Goal: Communication & Community: Answer question/provide support

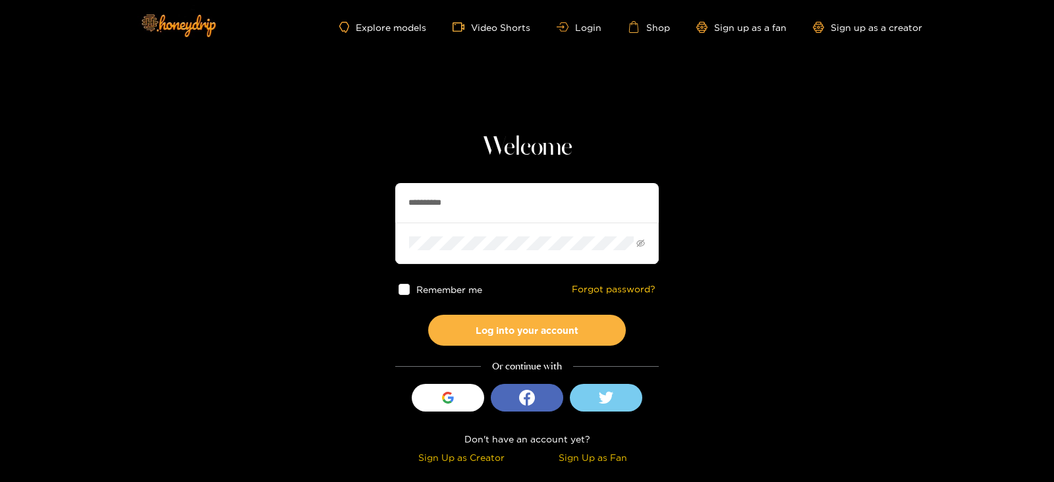
drag, startPoint x: 458, startPoint y: 205, endPoint x: 328, endPoint y: 204, distance: 129.8
click at [330, 206] on section "**********" at bounding box center [527, 234] width 1054 height 469
type input "******"
click at [428, 315] on button "Log into your account" at bounding box center [527, 330] width 198 height 31
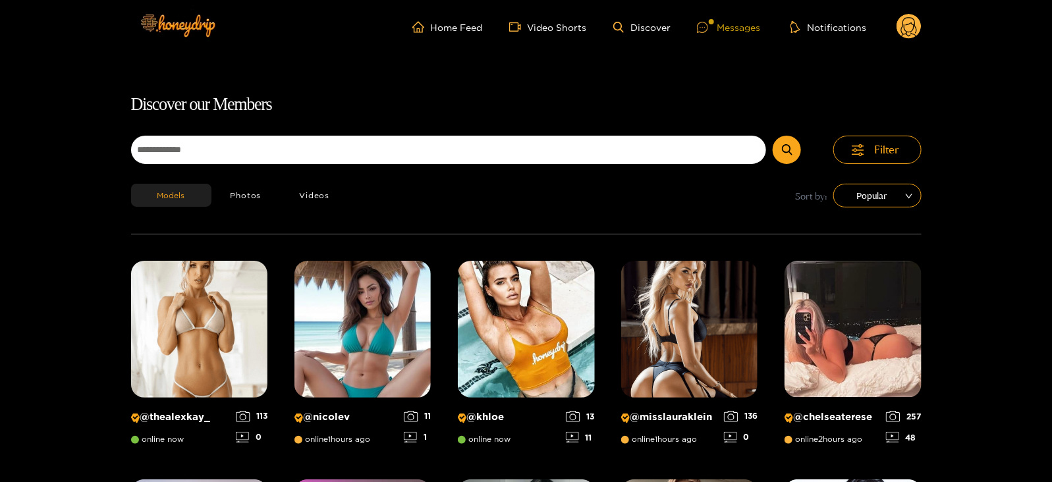
click at [749, 22] on div "Messages" at bounding box center [728, 27] width 63 height 15
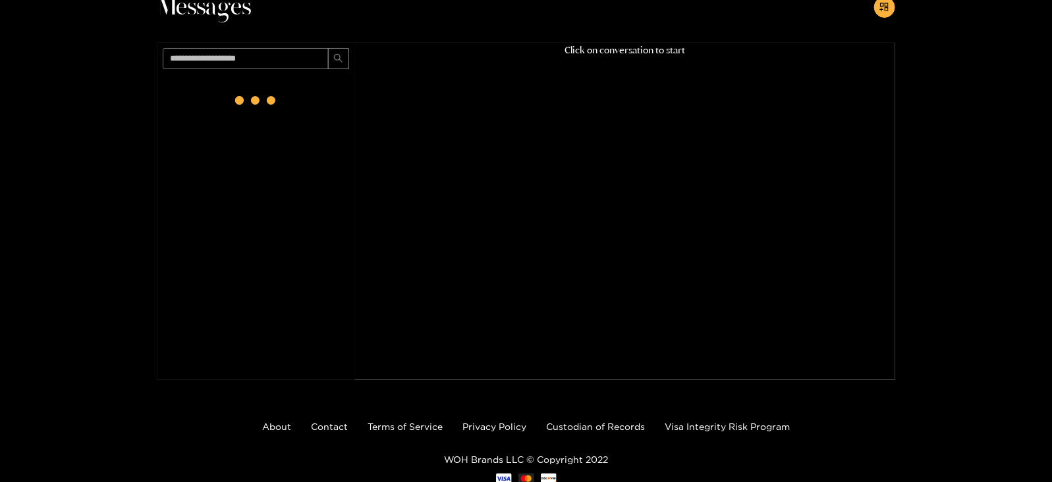
scroll to position [84, 0]
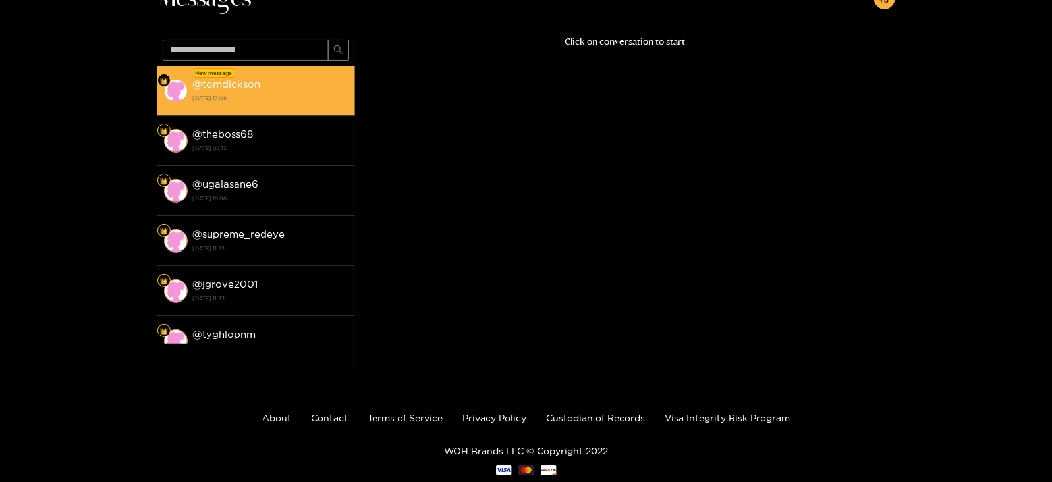
click at [333, 87] on div "@ tomdickson [DATE] 17:08" at bounding box center [271, 91] width 156 height 30
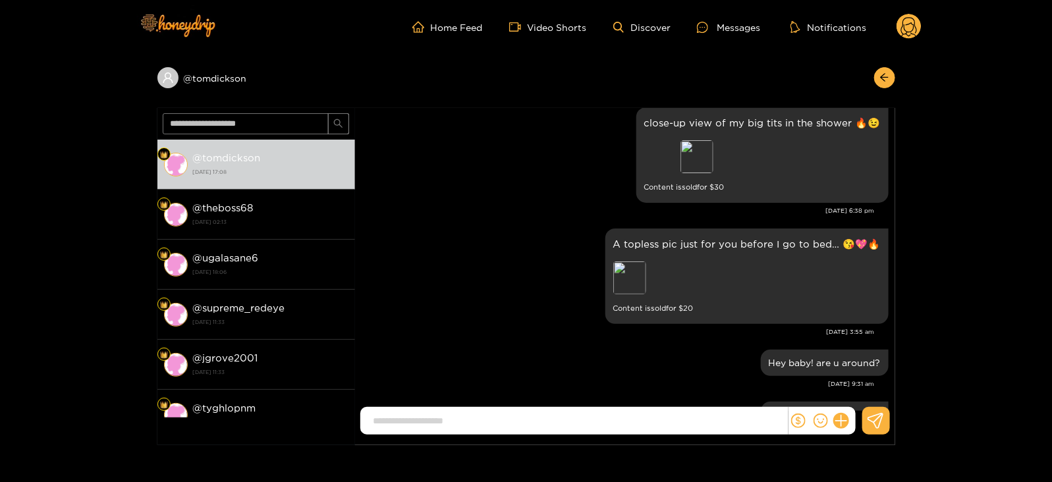
scroll to position [1869, 0]
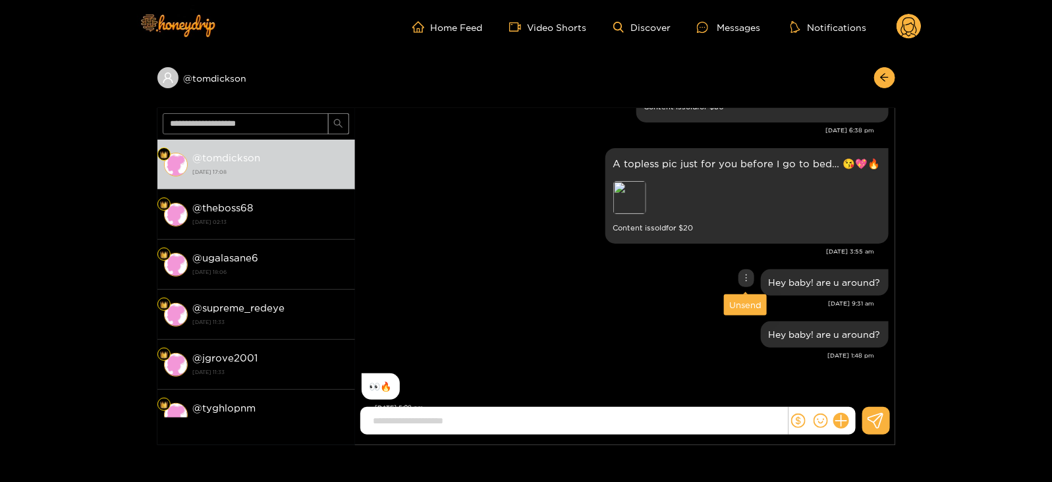
click at [741, 301] on div "Unsend" at bounding box center [745, 304] width 32 height 13
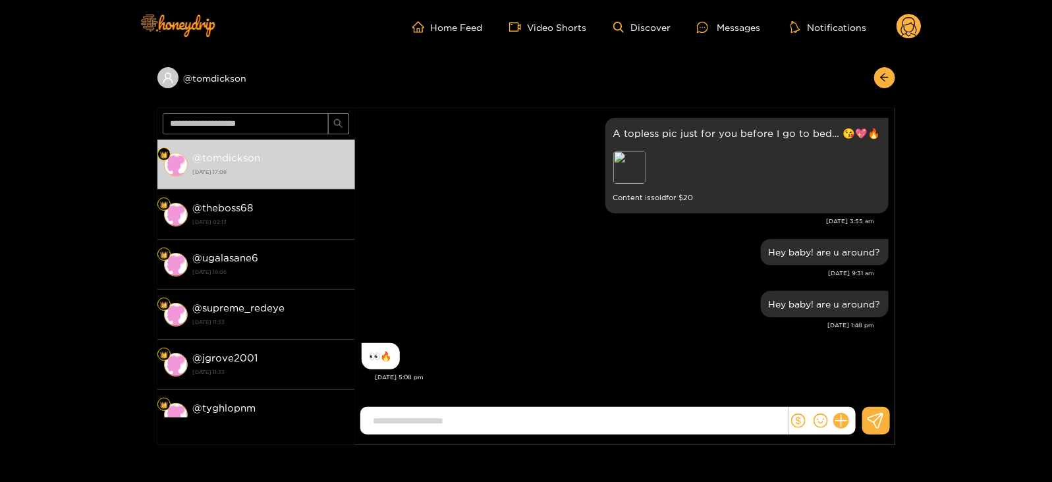
click at [506, 432] on input at bounding box center [577, 422] width 421 height 22
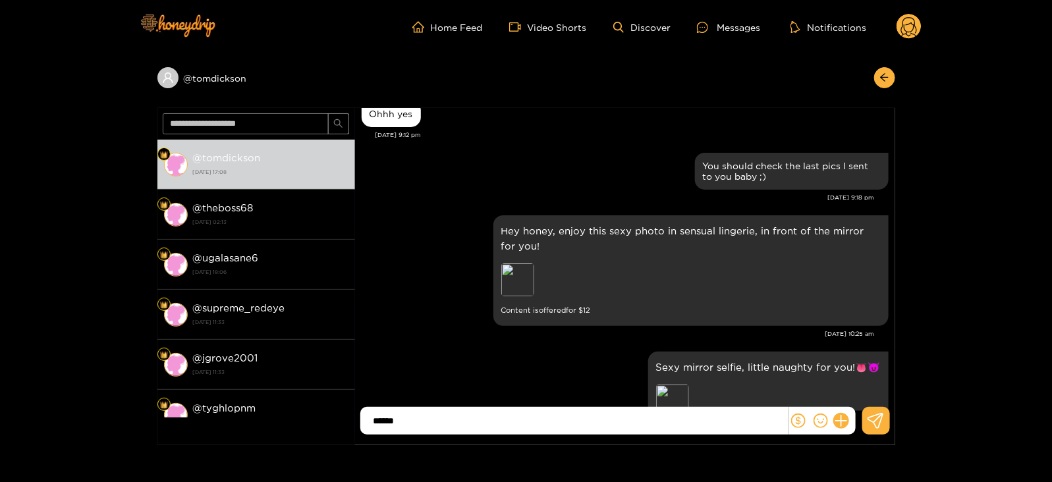
scroll to position [1419, 0]
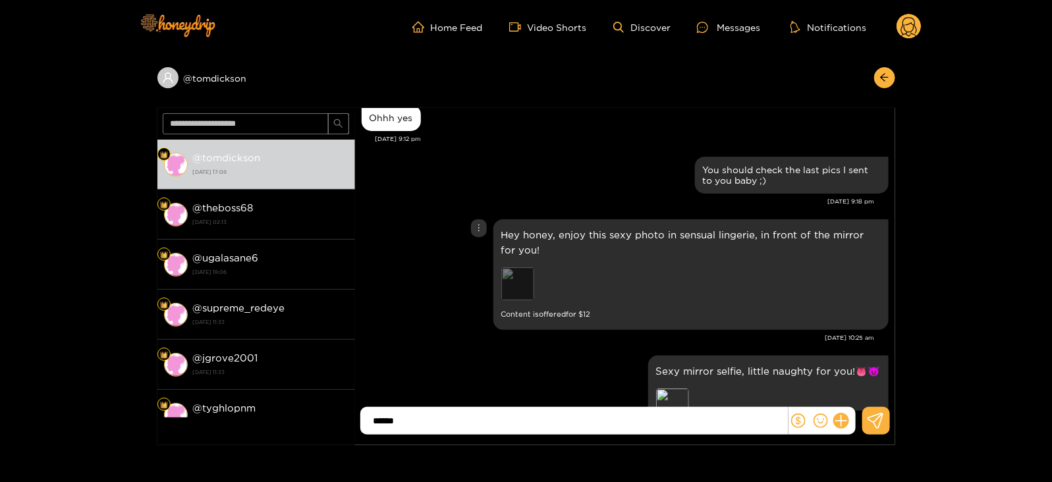
type input "*****"
click at [523, 280] on div "Preview" at bounding box center [517, 284] width 33 height 33
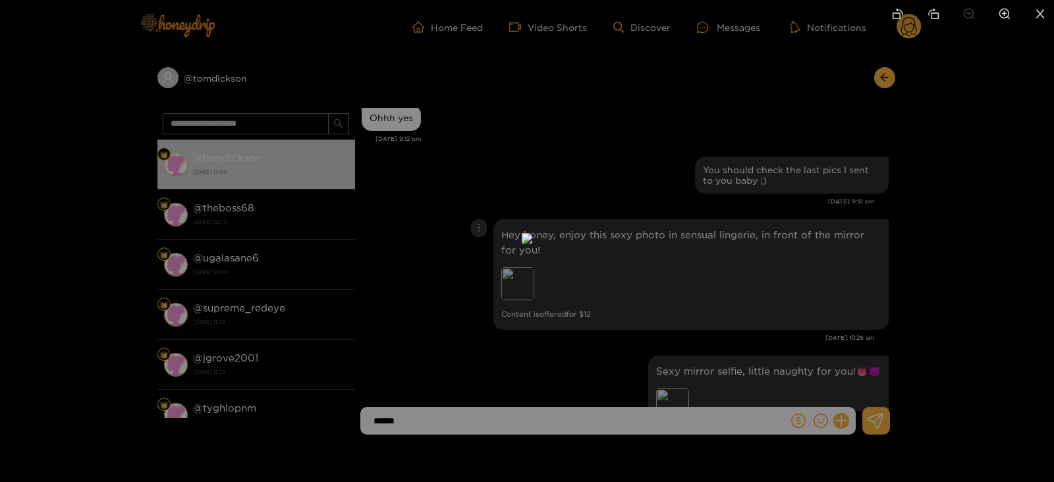
click at [807, 207] on div at bounding box center [527, 241] width 1054 height 482
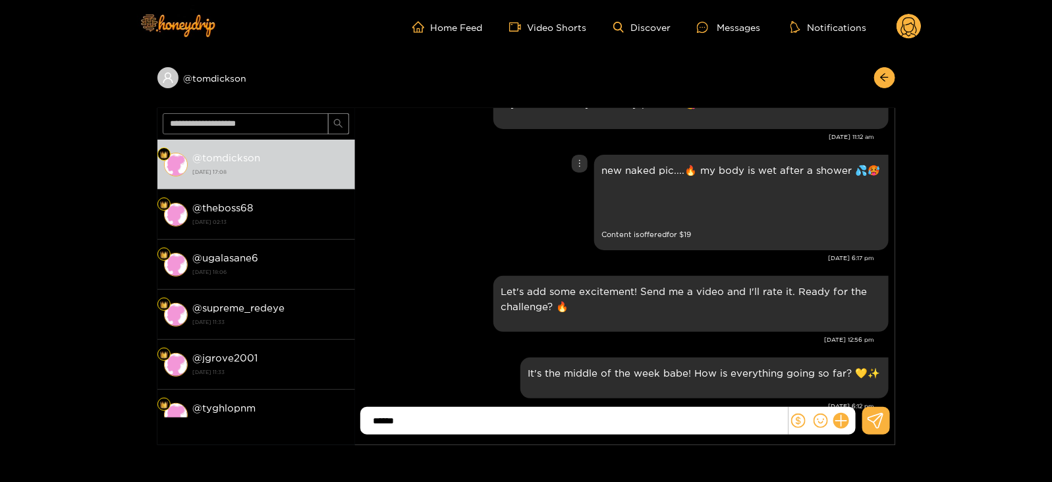
scroll to position [722, 0]
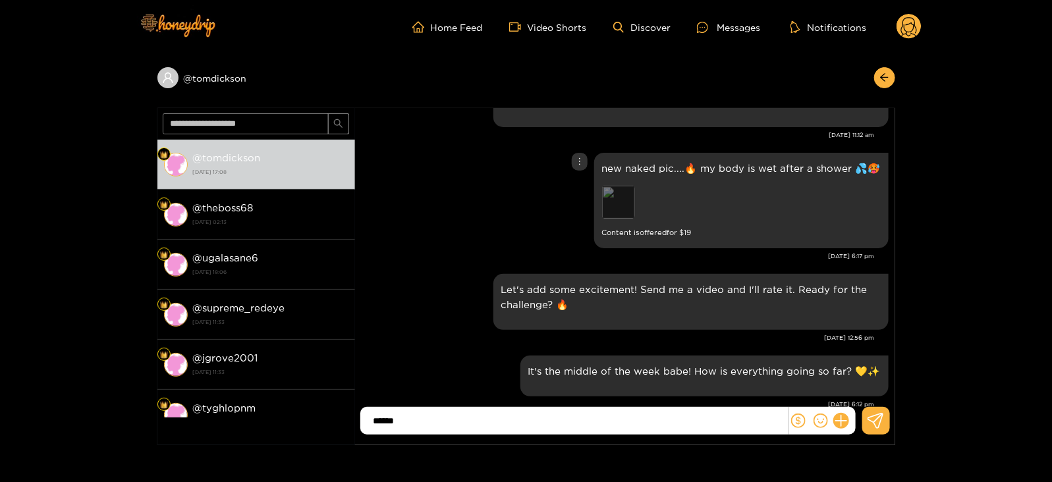
click at [623, 192] on div "Preview" at bounding box center [618, 202] width 33 height 33
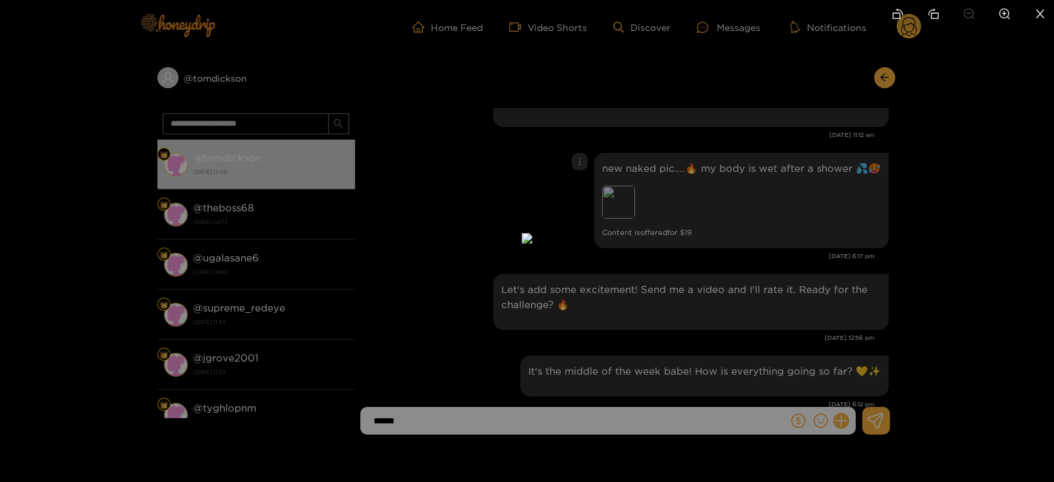
click at [801, 196] on div at bounding box center [527, 241] width 1054 height 482
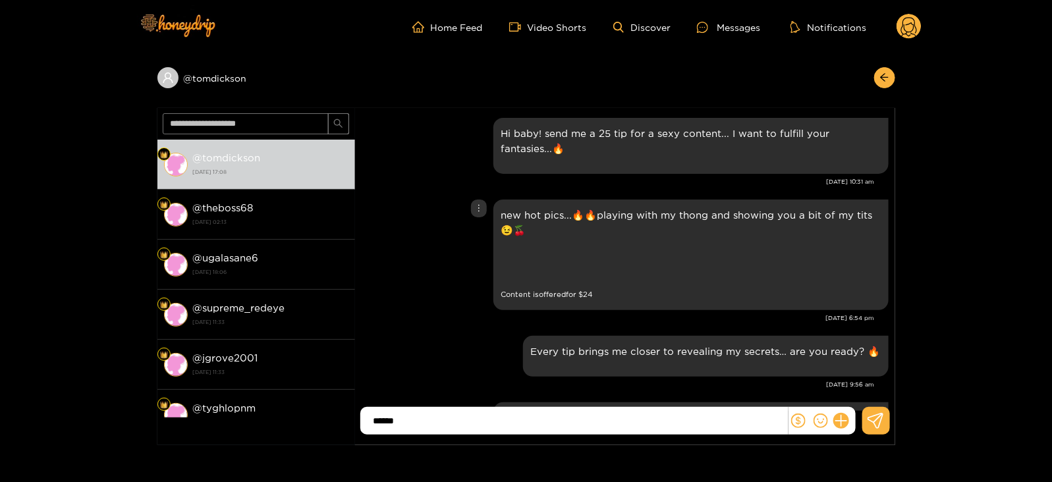
scroll to position [16, 0]
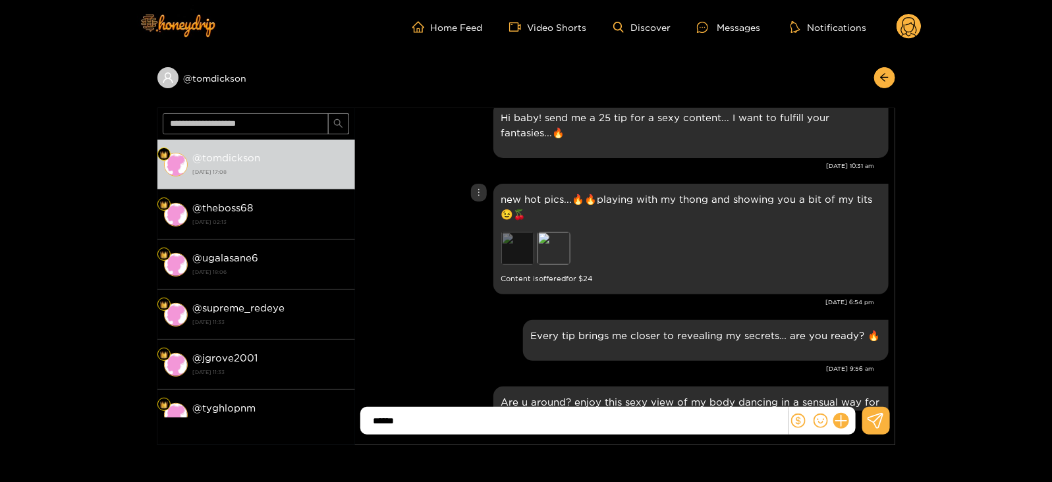
click at [521, 252] on div "Preview" at bounding box center [517, 248] width 33 height 33
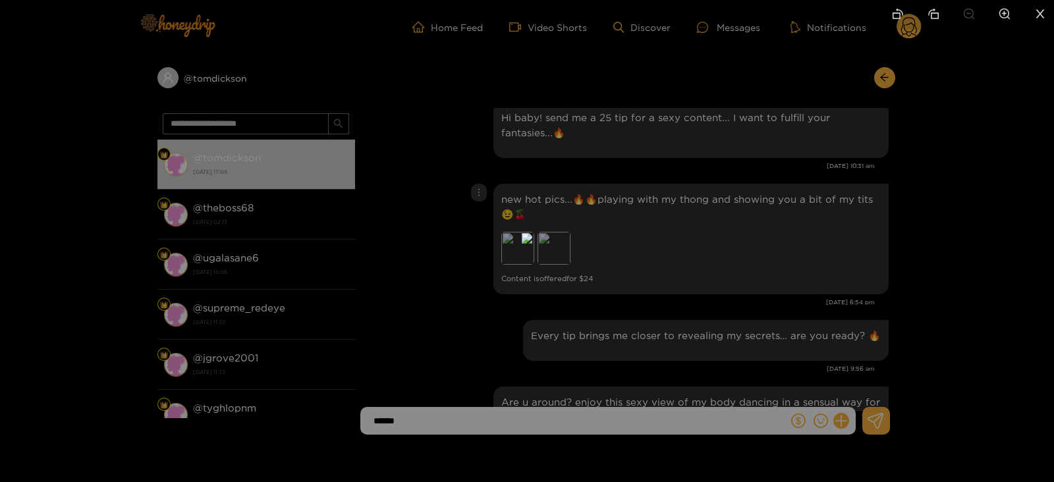
click at [820, 204] on div at bounding box center [527, 241] width 1054 height 482
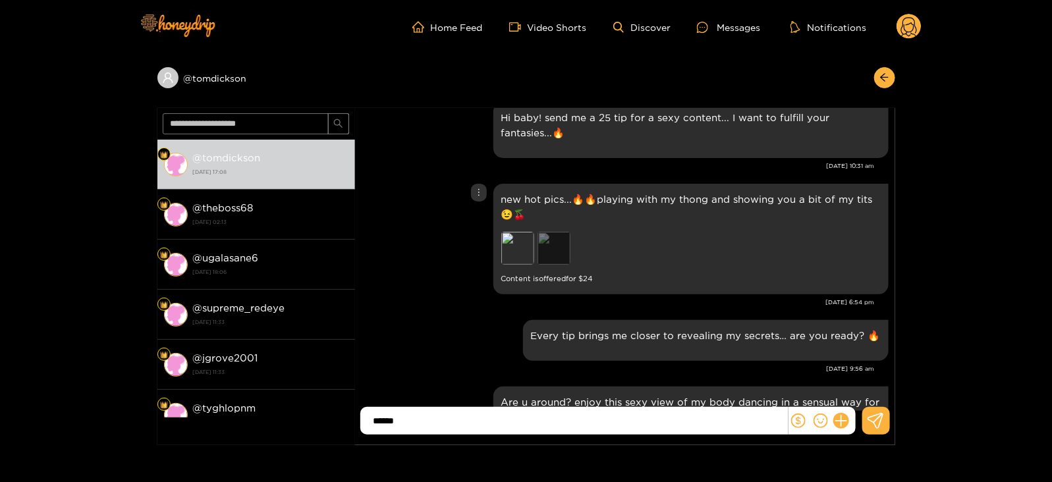
click at [557, 260] on div "Preview" at bounding box center [554, 248] width 33 height 33
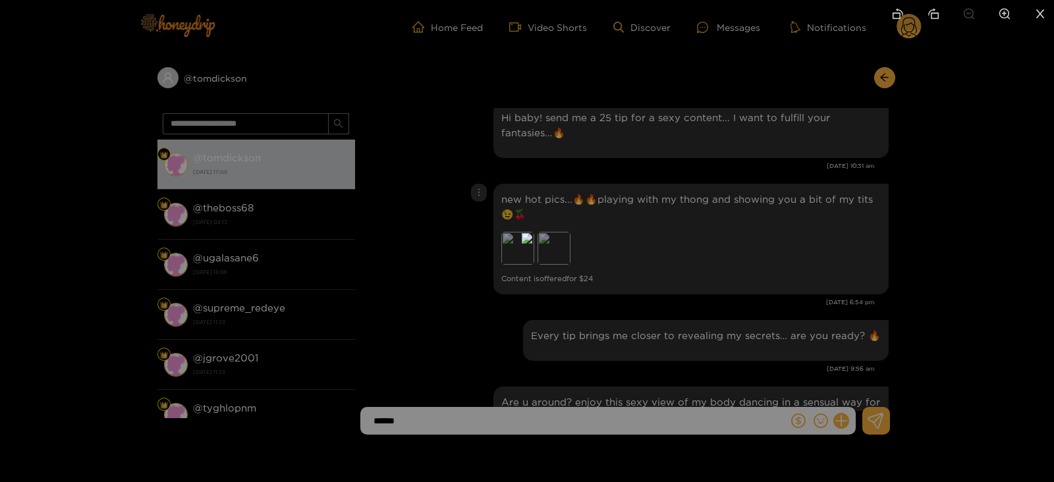
click at [812, 278] on div at bounding box center [527, 241] width 1054 height 482
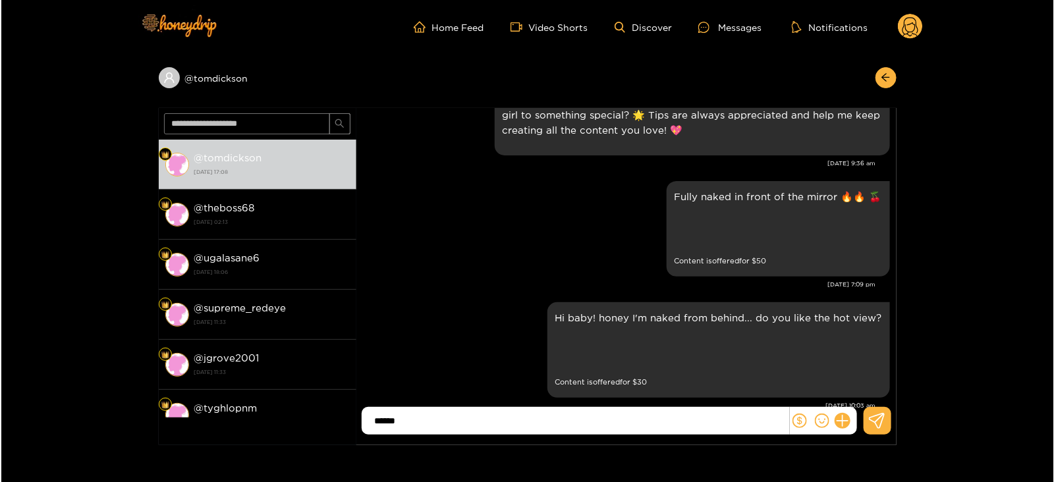
scroll to position [758, 0]
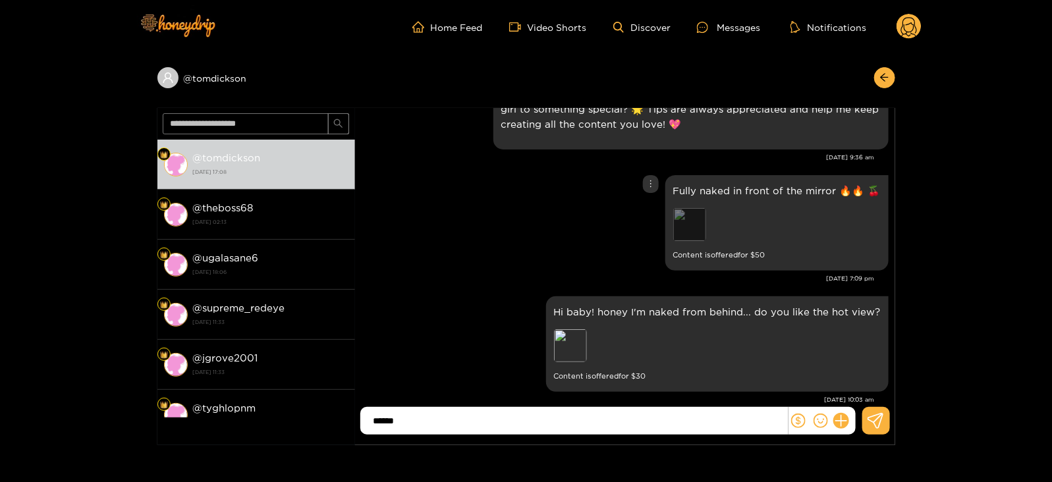
click at [688, 229] on div "Preview" at bounding box center [689, 224] width 33 height 33
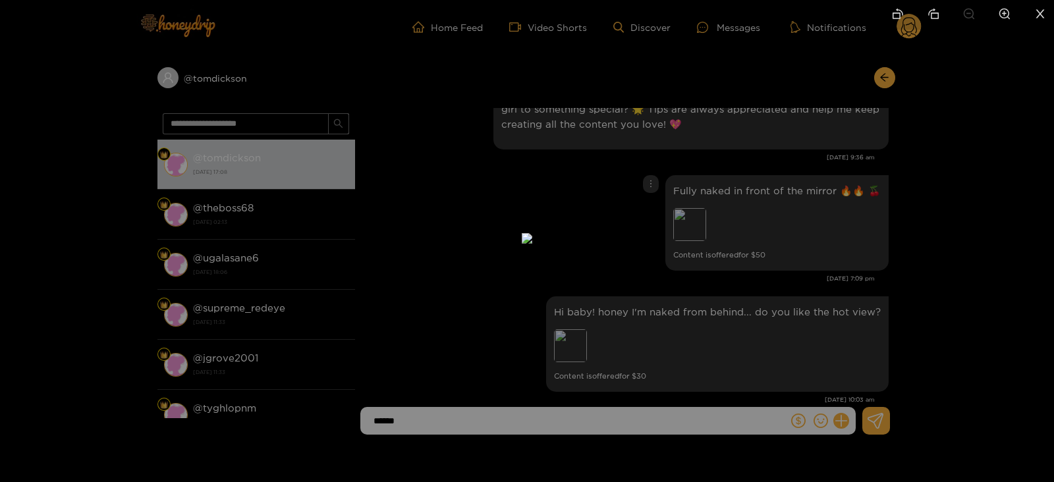
click at [784, 202] on div at bounding box center [527, 241] width 1054 height 482
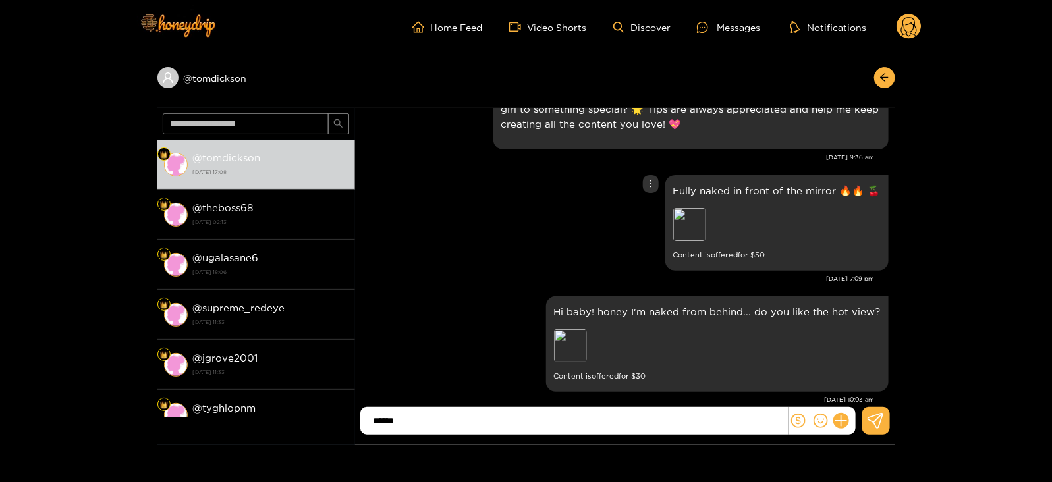
click at [717, 186] on p "Fully naked in front of the mirror 🔥🔥 🍒" at bounding box center [777, 190] width 208 height 15
copy p "Fully naked in front of the mirror 🔥🔥 🍒"
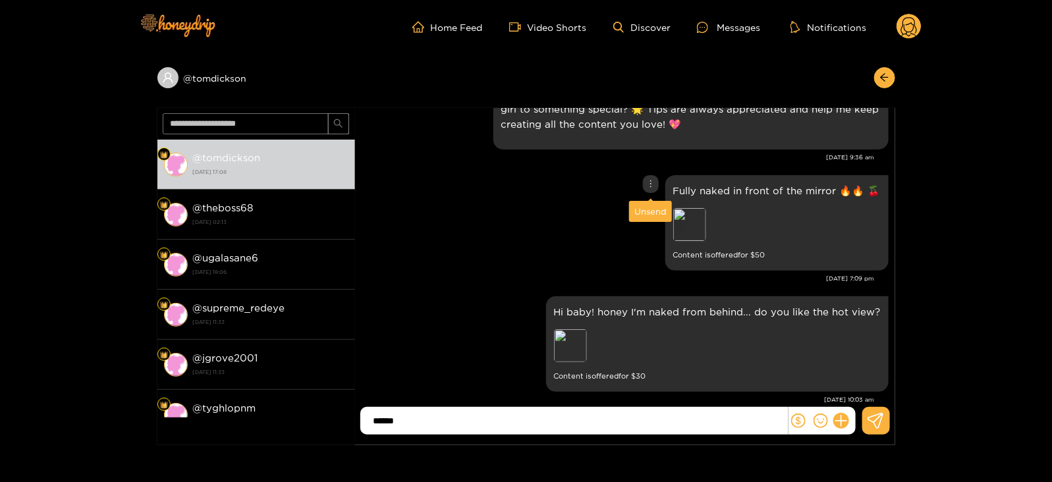
click at [650, 208] on div "Unsend" at bounding box center [651, 211] width 32 height 13
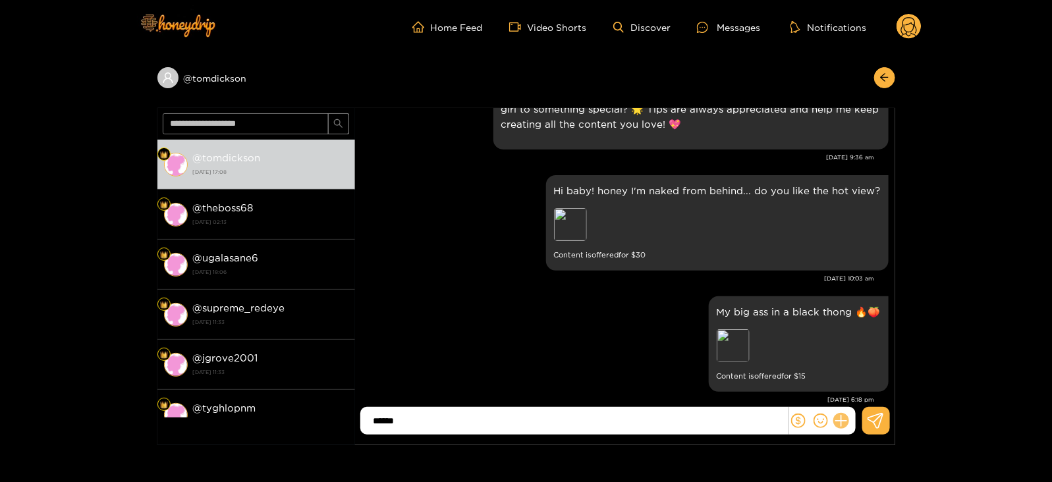
click at [843, 420] on icon at bounding box center [841, 421] width 15 height 15
click at [868, 384] on icon at bounding box center [865, 389] width 13 height 13
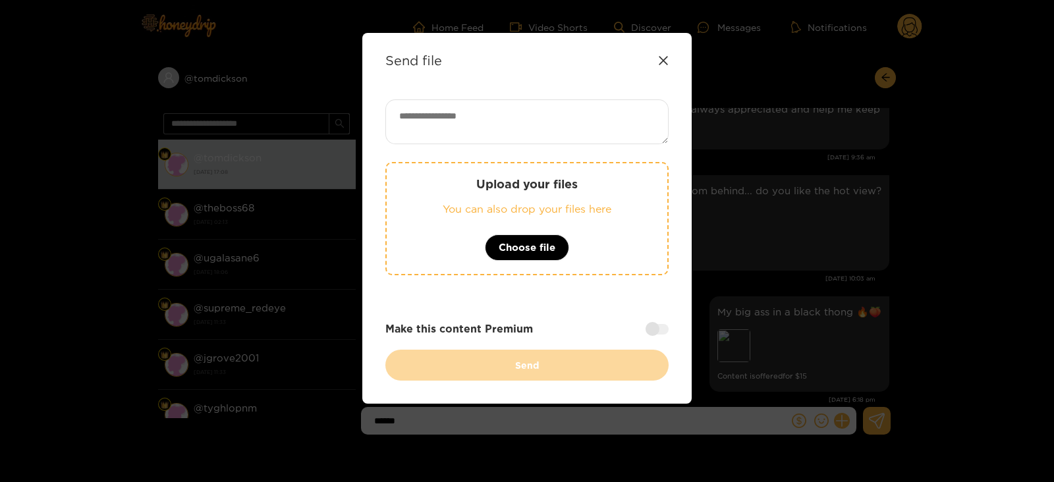
click at [534, 112] on textarea at bounding box center [526, 121] width 283 height 45
paste textarea "**********"
type textarea "**********"
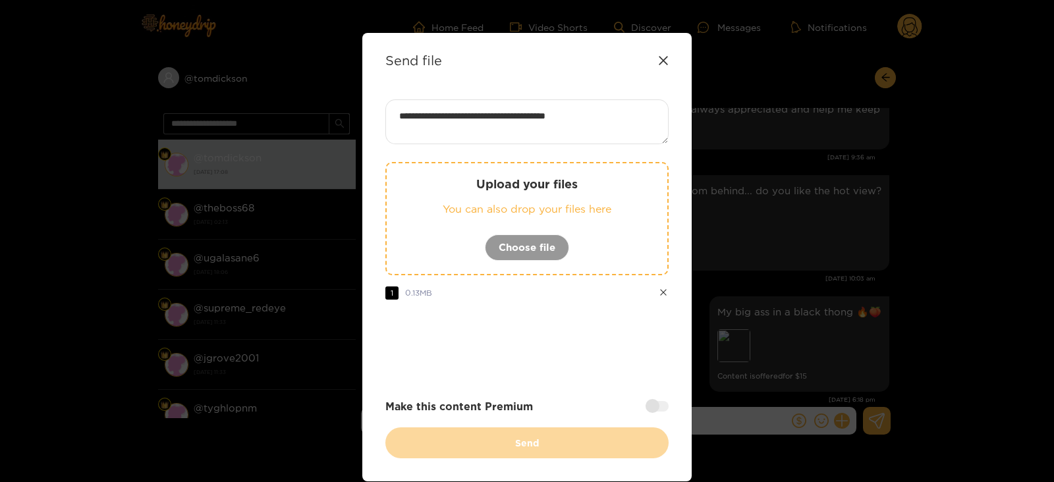
click at [649, 409] on div at bounding box center [657, 406] width 23 height 11
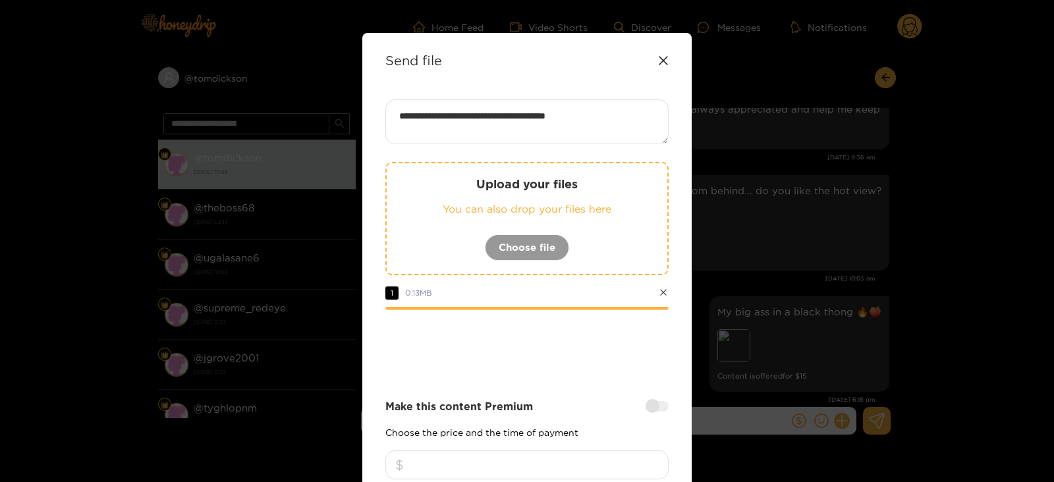
click at [538, 464] on input "number" at bounding box center [526, 465] width 283 height 29
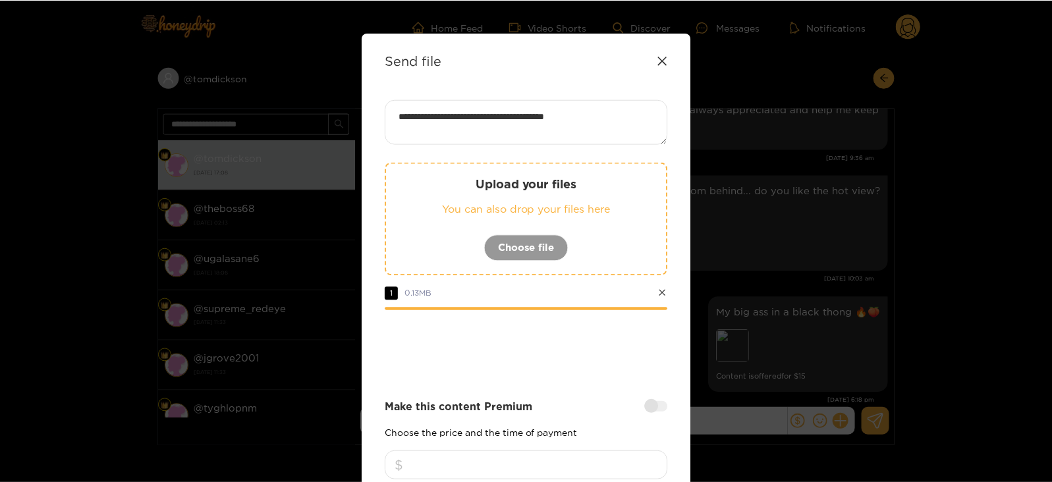
scroll to position [158, 0]
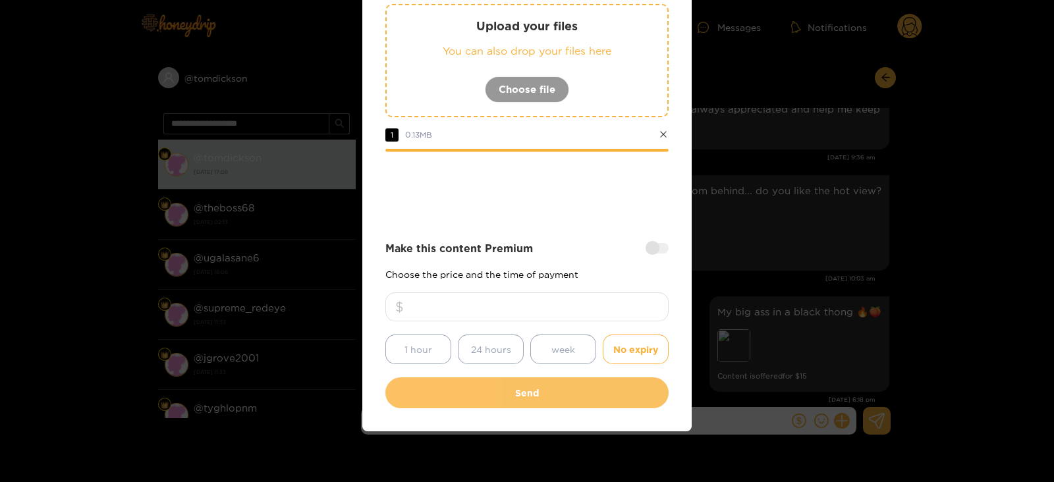
type input "**"
click at [494, 401] on button "Send" at bounding box center [526, 393] width 283 height 31
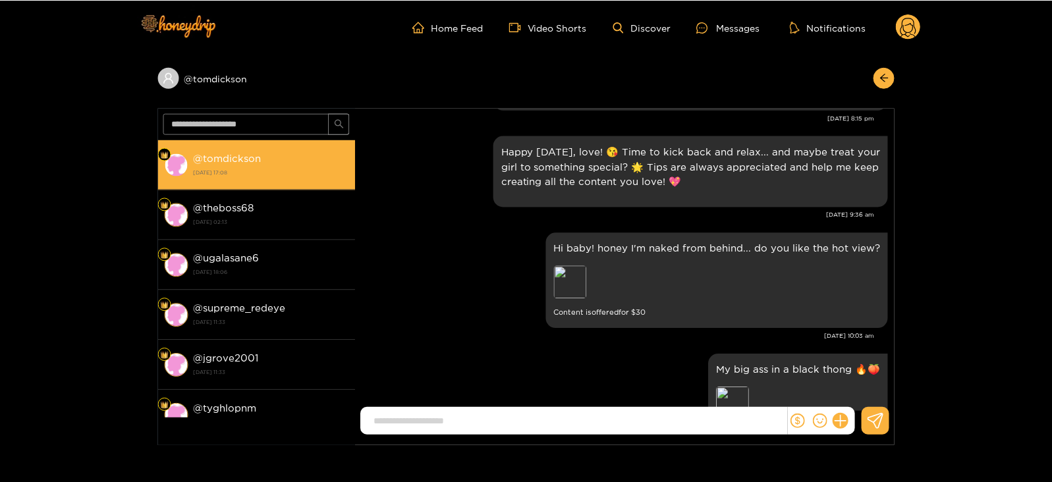
scroll to position [0, 0]
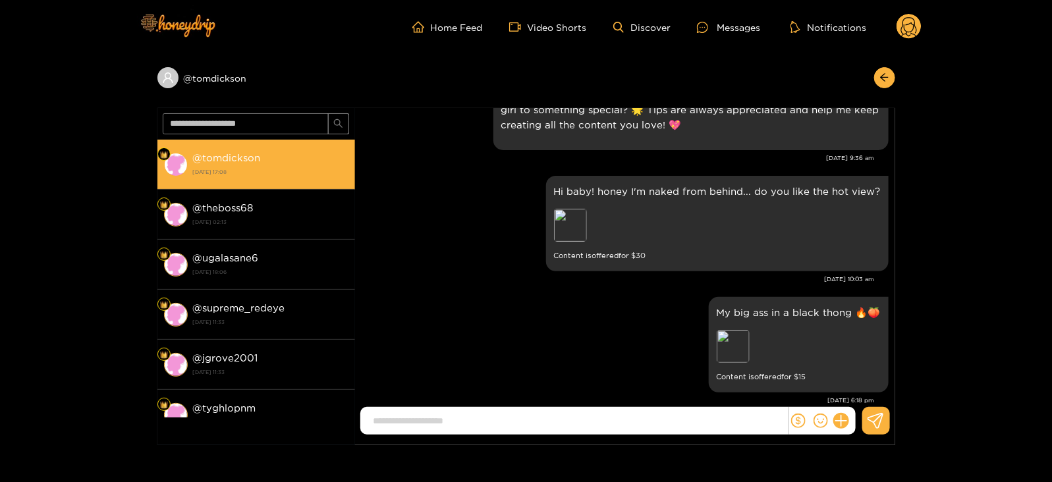
click at [237, 157] on strong "@ tomdickson" at bounding box center [227, 157] width 68 height 11
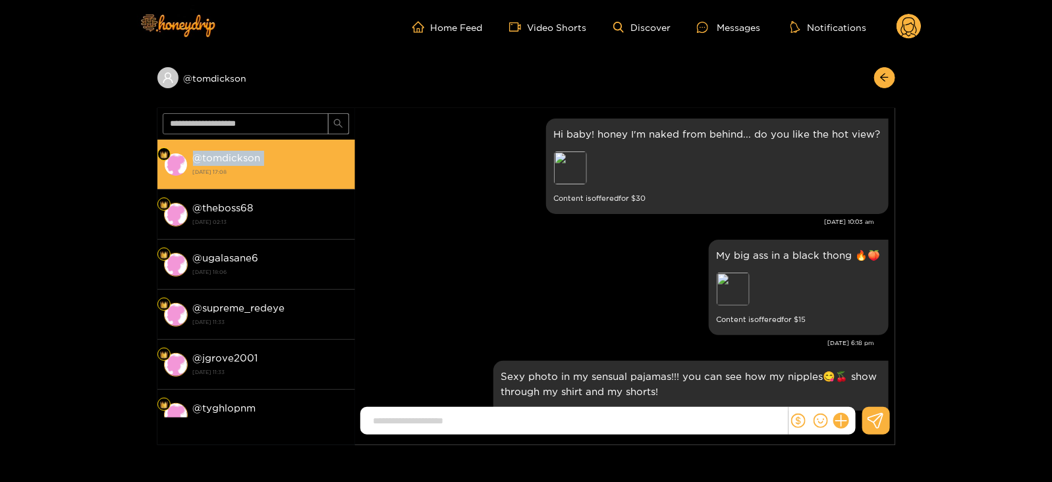
scroll to position [758, 0]
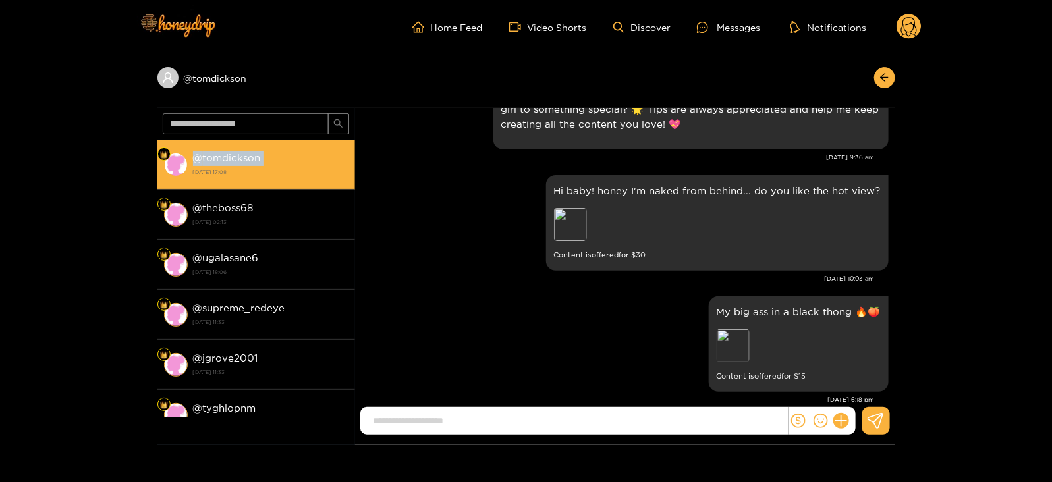
click at [237, 157] on strong "@ tomdickson" at bounding box center [227, 157] width 68 height 11
copy strong "@ tomdickson"
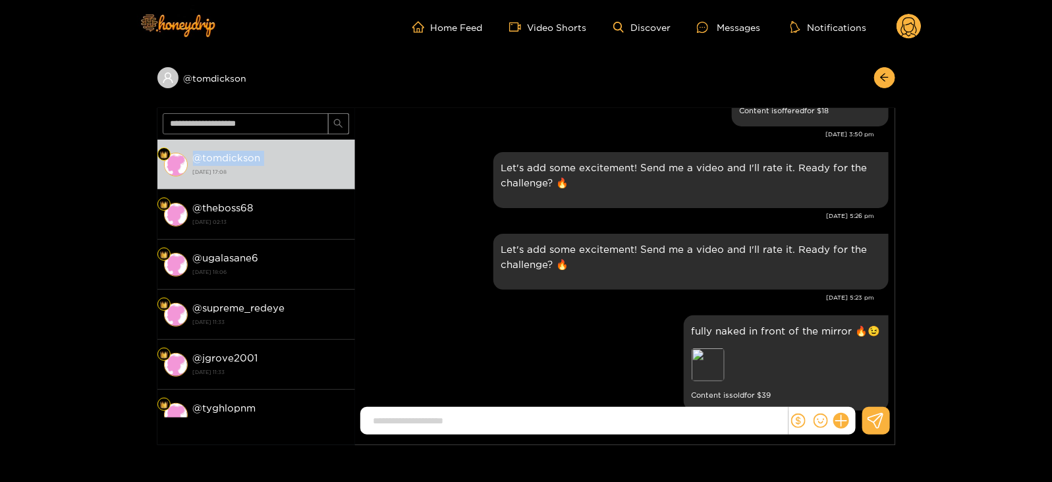
scroll to position [644, 0]
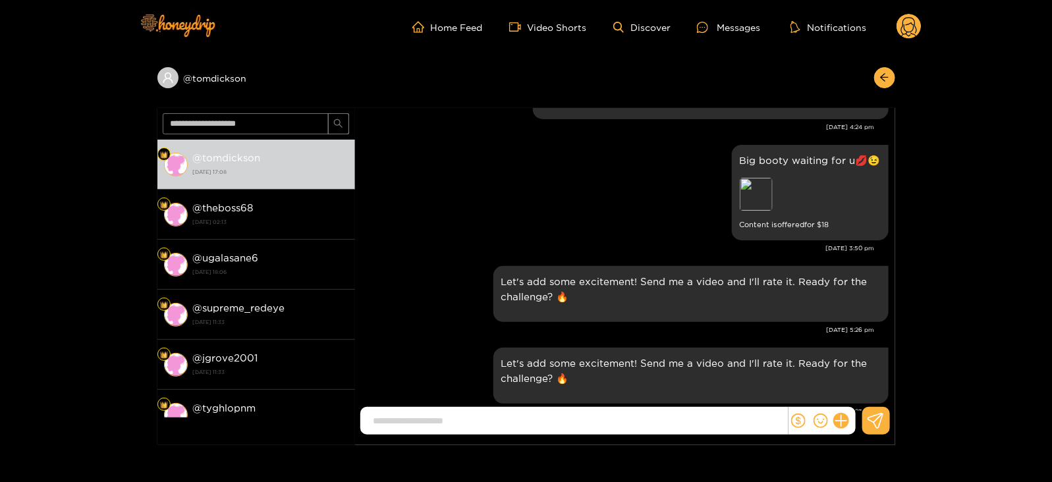
click at [924, 24] on header "Home Feed Video Shorts Discover Messages Notifications 0" at bounding box center [526, 27] width 1052 height 54
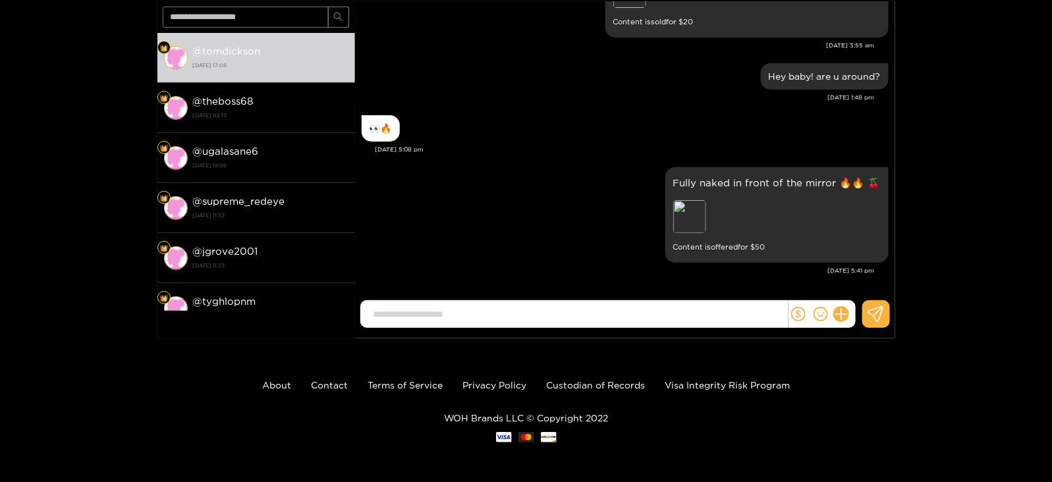
scroll to position [0, 0]
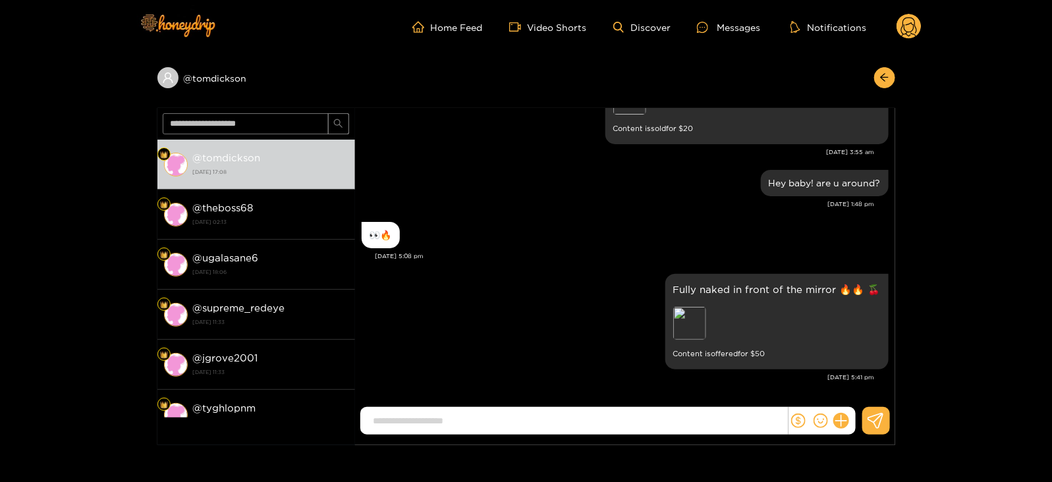
click at [906, 26] on circle at bounding box center [909, 26] width 25 height 25
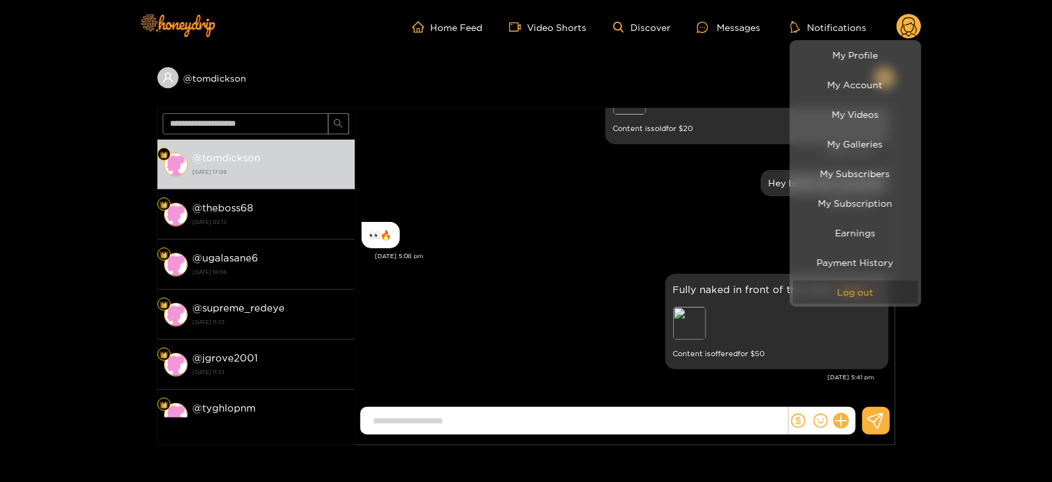
click at [826, 288] on button "Log out" at bounding box center [855, 292] width 125 height 23
